Goal: Task Accomplishment & Management: Complete application form

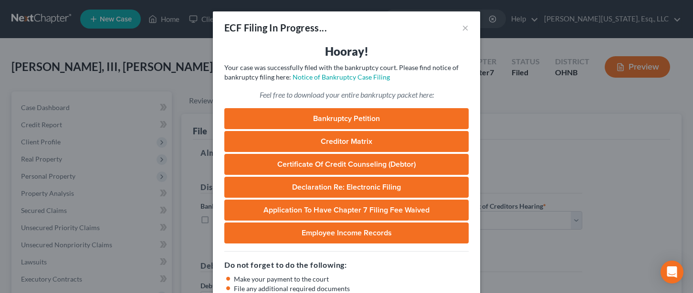
select select "2"
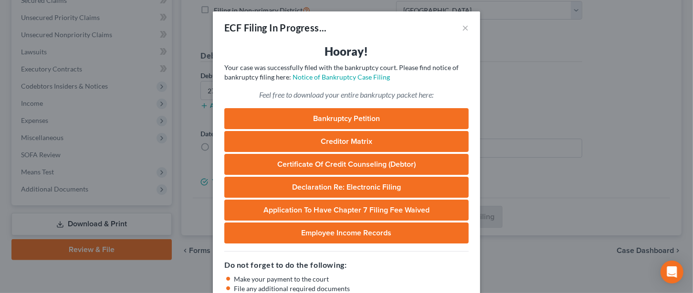
click at [334, 117] on link "Bankruptcy Petition" at bounding box center [346, 118] width 244 height 21
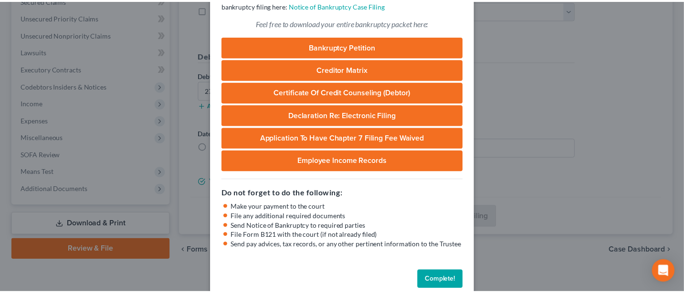
scroll to position [87, 0]
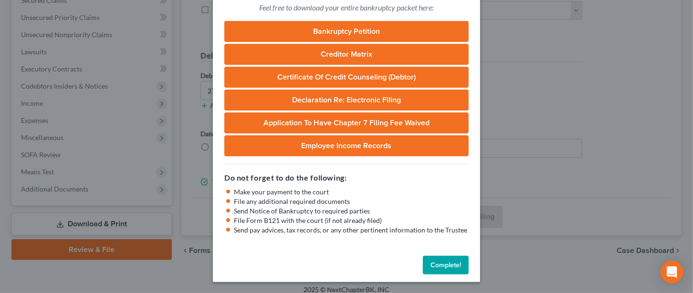
click at [438, 264] on button "Complete!" at bounding box center [446, 265] width 46 height 19
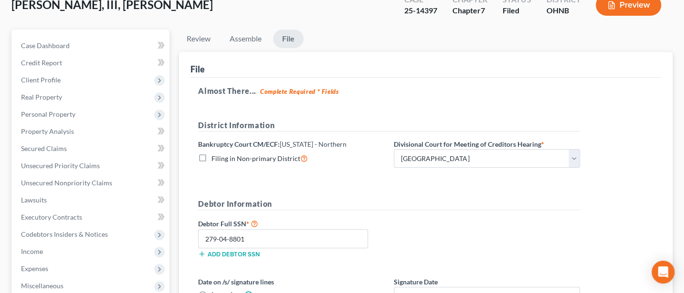
scroll to position [0, 0]
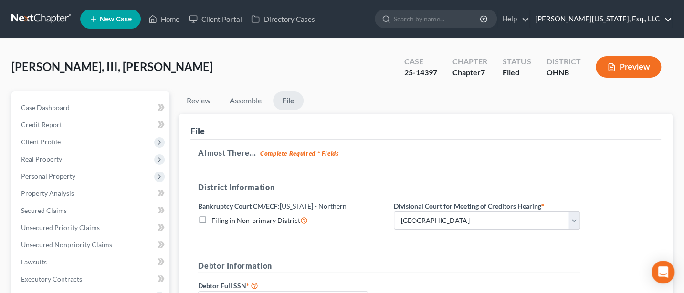
click at [617, 15] on link "[PERSON_NAME][US_STATE], Esq., LLC" at bounding box center [601, 18] width 142 height 17
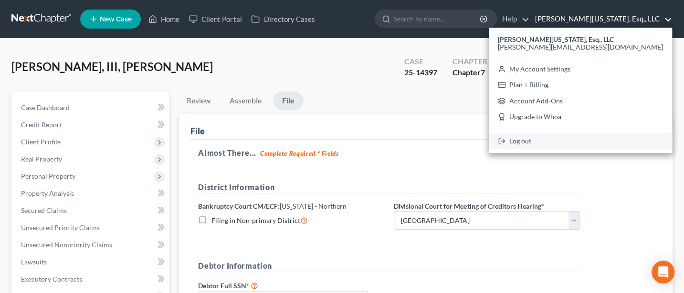
click at [602, 139] on link "Log out" at bounding box center [580, 141] width 183 height 16
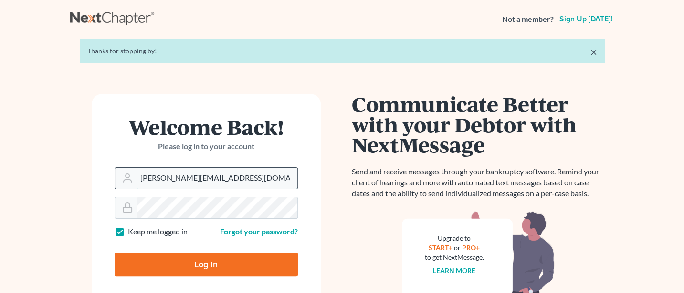
click at [230, 181] on input "Jann@jwashingtonlaw.com" at bounding box center [216, 178] width 161 height 21
type input "Jann@cozmyklaw.com"
click at [203, 262] on input "Log In" at bounding box center [206, 265] width 183 height 24
type input "Thinking..."
